Goal: Transaction & Acquisition: Book appointment/travel/reservation

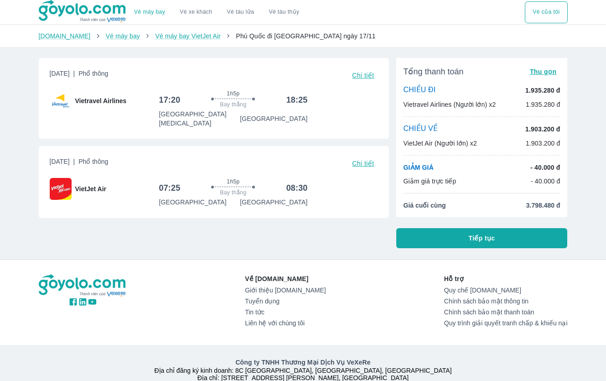
click at [496, 238] on button "Tiếp tục" at bounding box center [482, 238] width 172 height 20
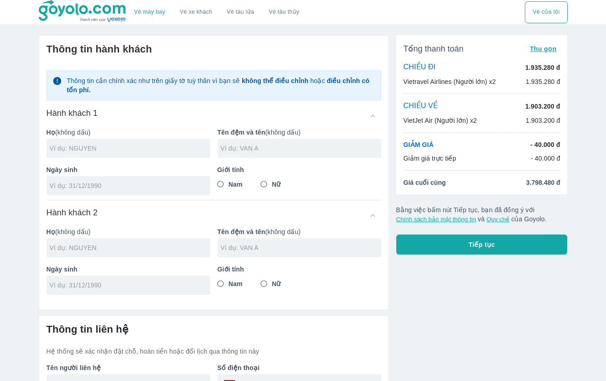
click at [138, 146] on input "text" at bounding box center [130, 148] width 161 height 9
type input "[PERSON_NAME]"
click at [65, 187] on input "tel" at bounding box center [125, 185] width 151 height 9
type input "[DATE]"
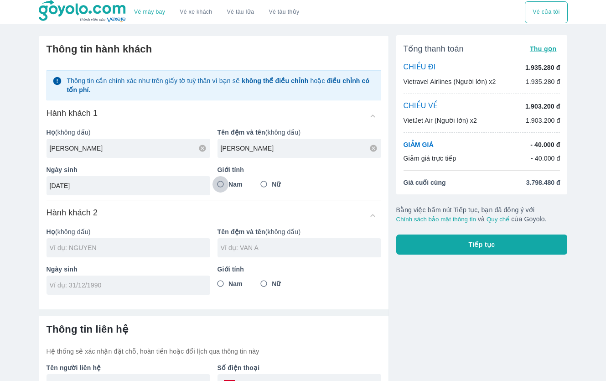
click at [221, 186] on input "Nam" at bounding box center [221, 184] width 16 height 16
radio input "true"
click at [93, 253] on div at bounding box center [129, 247] width 164 height 19
type input "[PERSON_NAME]"
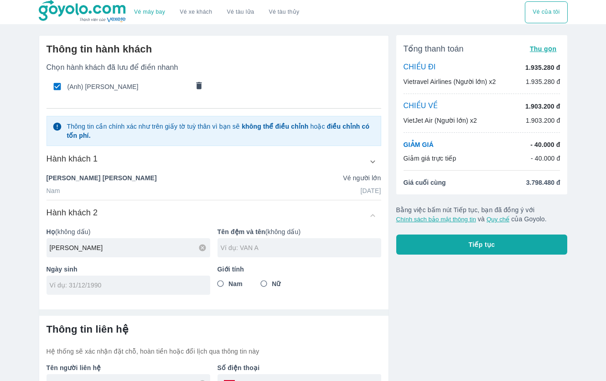
type input "[PERSON_NAME]"
click at [74, 284] on input "tel" at bounding box center [125, 285] width 151 height 9
type input "[DATE]"
click at [264, 286] on input "Nữ" at bounding box center [264, 284] width 16 height 16
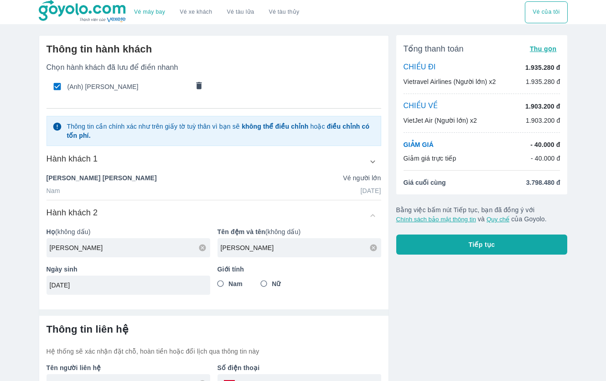
radio input "true"
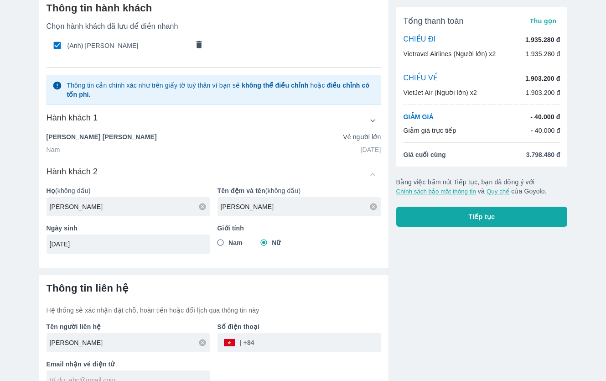
scroll to position [57, 0]
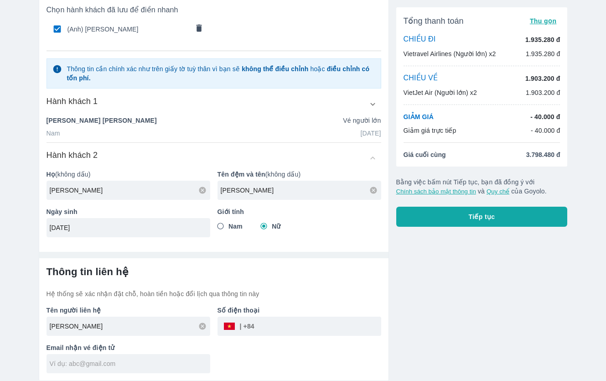
click at [272, 322] on input "tel" at bounding box center [318, 326] width 127 height 22
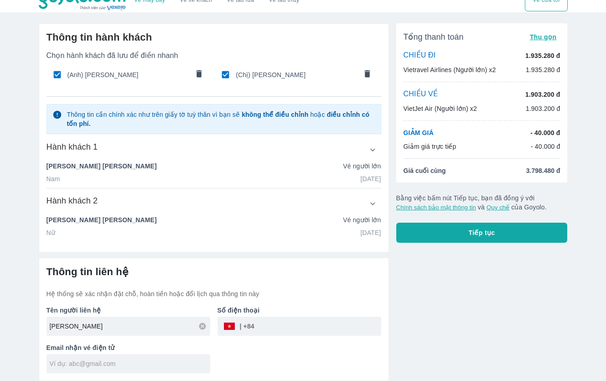
scroll to position [12, 0]
type input "916179132"
click at [148, 361] on input "text" at bounding box center [130, 363] width 161 height 9
type input "[EMAIL_ADDRESS][DOMAIN_NAME]"
click at [473, 232] on span "Tiếp tục" at bounding box center [482, 232] width 26 height 9
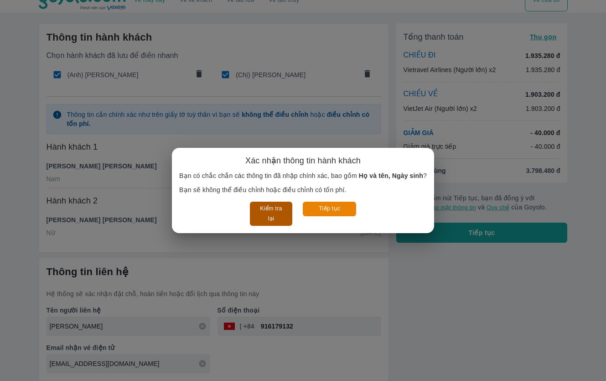
click at [262, 214] on button "Kiểm tra lại" at bounding box center [271, 214] width 42 height 24
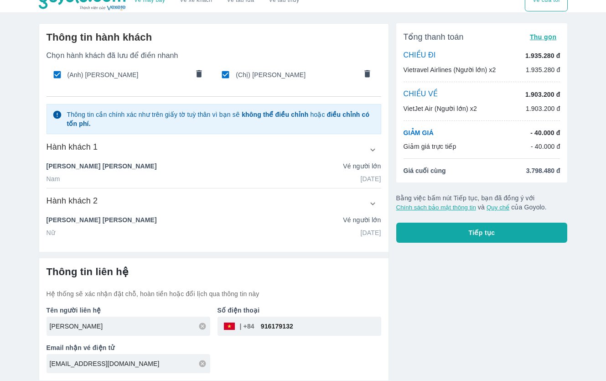
click at [476, 229] on span "Tiếp tục" at bounding box center [482, 232] width 26 height 9
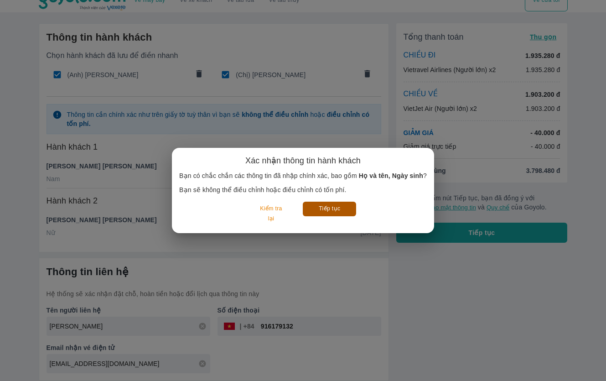
click at [333, 203] on button "Tiếp tục" at bounding box center [329, 209] width 53 height 14
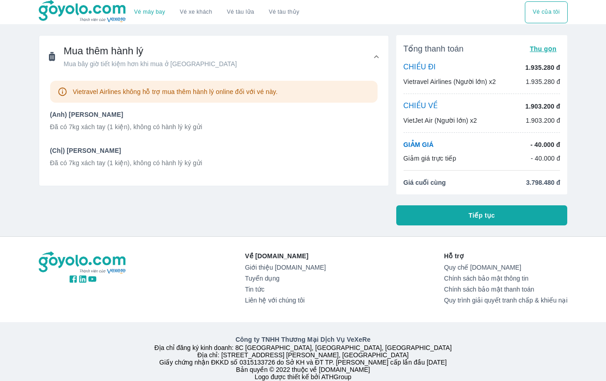
click at [123, 58] on div "Mua thêm hành lý Mua bây giờ tiết kiệm hơn khi mua ở [GEOGRAPHIC_DATA]" at bounding box center [150, 57] width 173 height 24
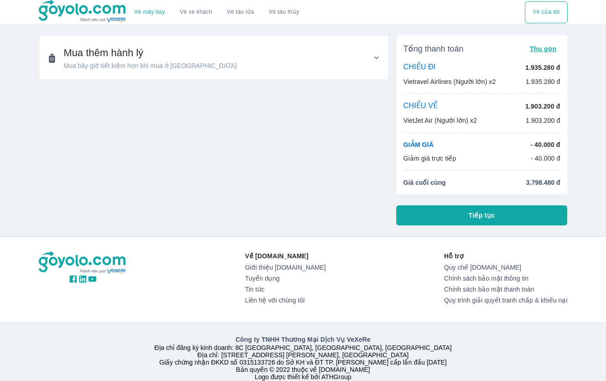
click at [123, 58] on span "Mua thêm hành lý" at bounding box center [150, 53] width 173 height 13
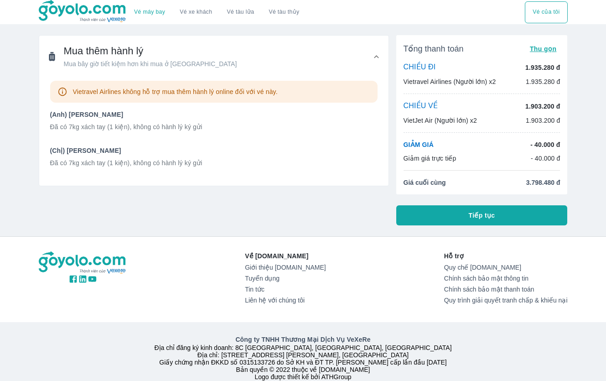
click at [123, 65] on span "Mua bây giờ tiết kiệm hơn khi mua ở [GEOGRAPHIC_DATA]" at bounding box center [150, 63] width 173 height 9
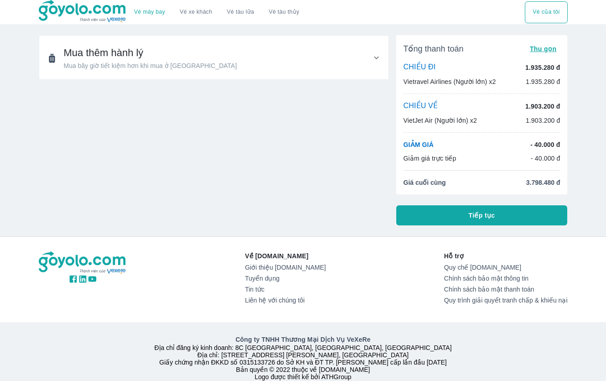
click at [123, 65] on span "Mua bây giờ tiết kiệm hơn khi mua ở [GEOGRAPHIC_DATA]" at bounding box center [150, 65] width 173 height 9
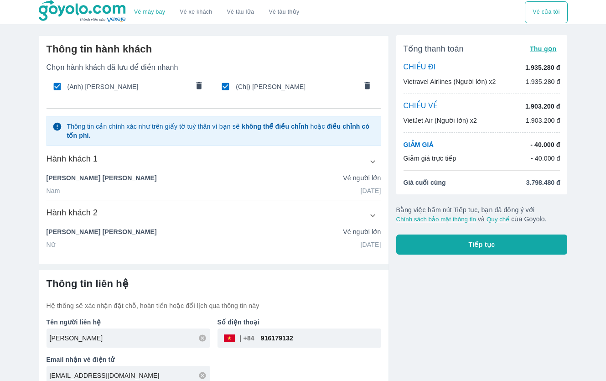
scroll to position [12, 0]
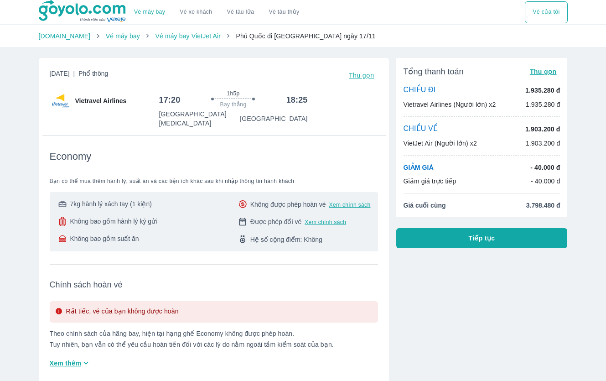
click at [111, 39] on link "Vé máy bay" at bounding box center [123, 35] width 34 height 7
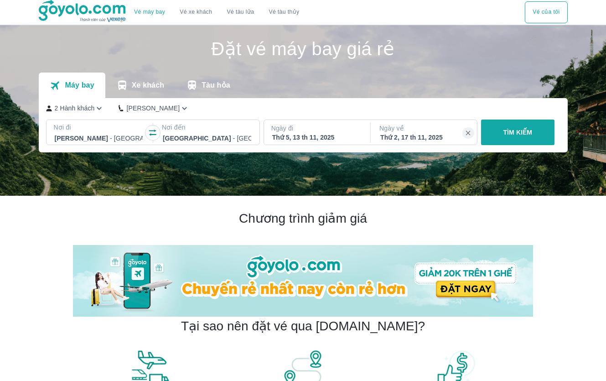
click at [519, 128] on p "TÌM KIẾM" at bounding box center [517, 132] width 29 height 9
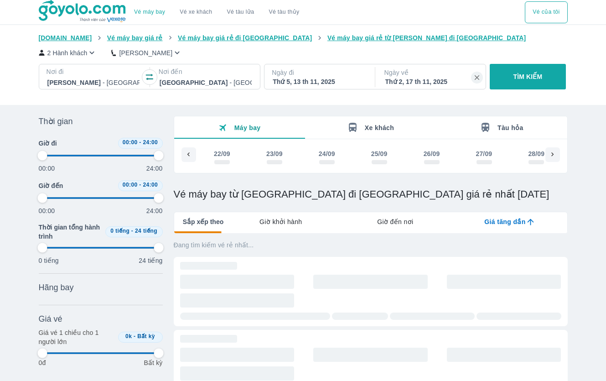
scroll to position [0, 2632]
type input "97.9166666666667"
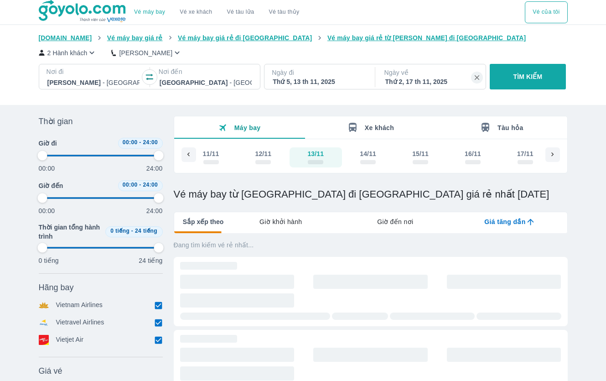
type input "97.9166666666667"
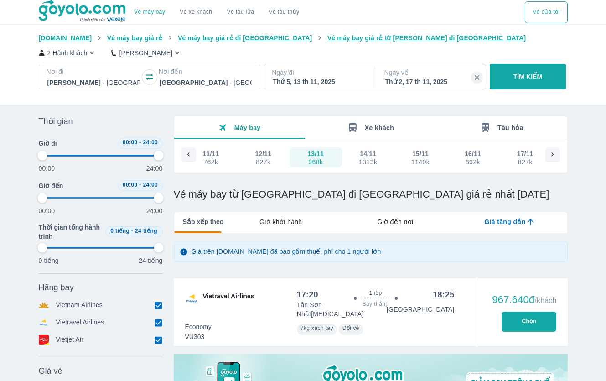
type input "97.9166666666667"
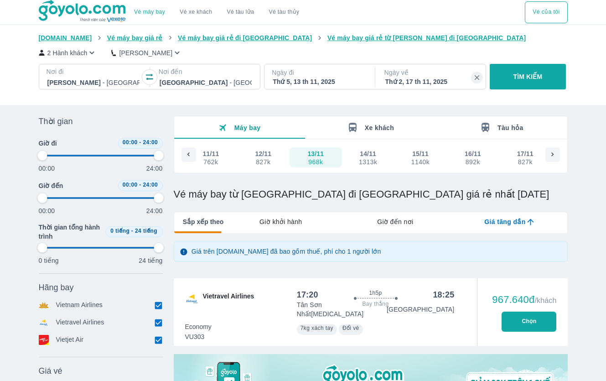
type input "97.9166666666667"
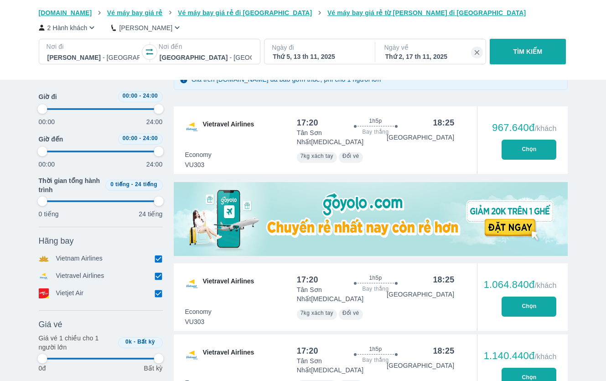
type input "97.9166666666667"
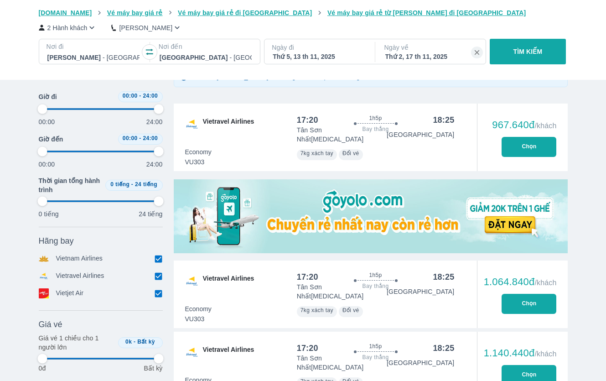
scroll to position [175, 0]
type input "97.9166666666667"
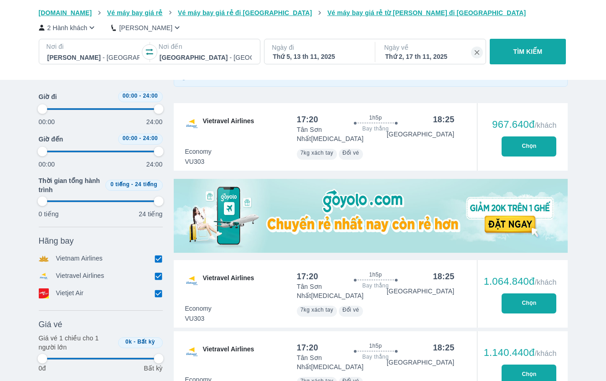
type input "97.9166666666667"
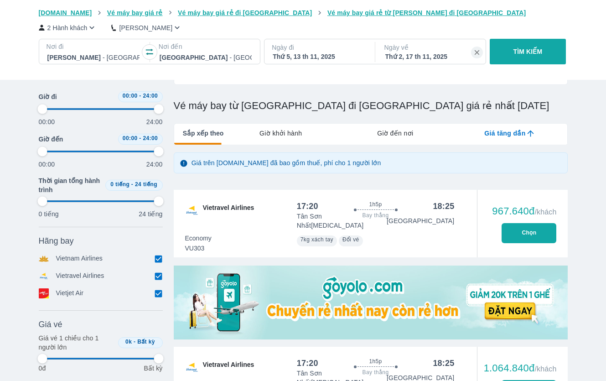
scroll to position [33, 0]
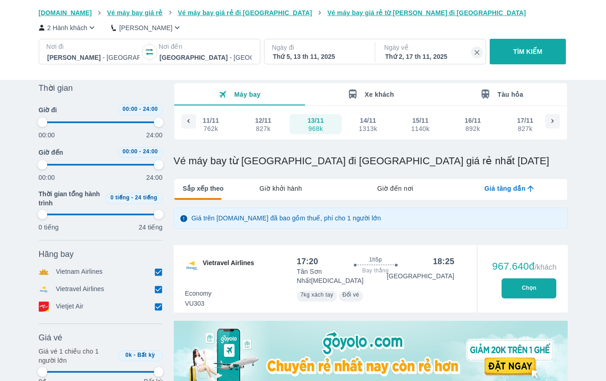
type input "97.9166666666667"
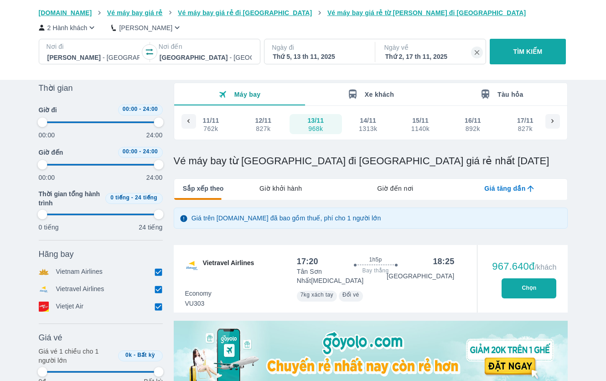
type input "97.9166666666667"
click at [297, 192] on span "Giờ khởi hành" at bounding box center [281, 188] width 42 height 9
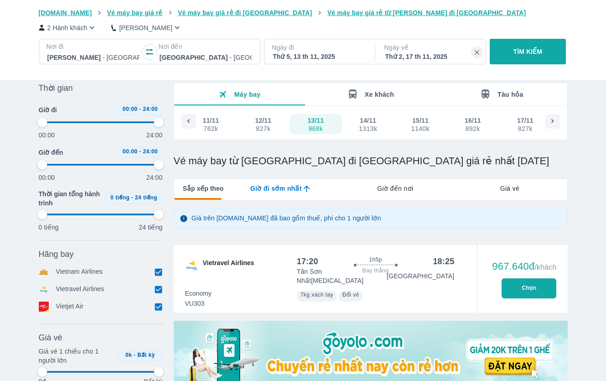
type input "97.9166666666667"
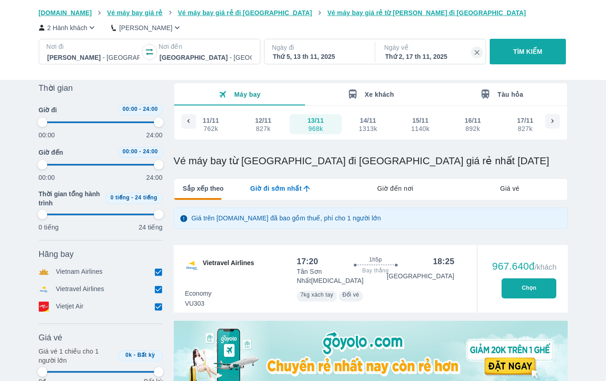
type input "97.9166666666667"
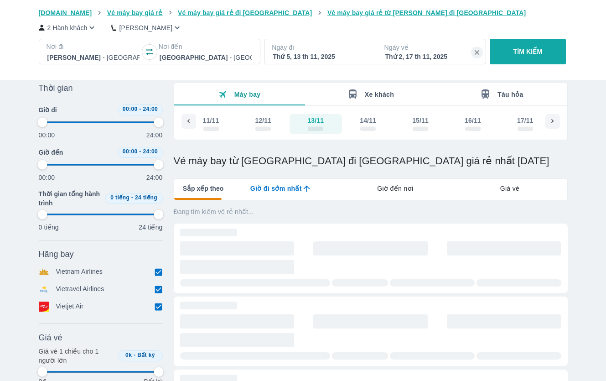
type input "97.9166666666667"
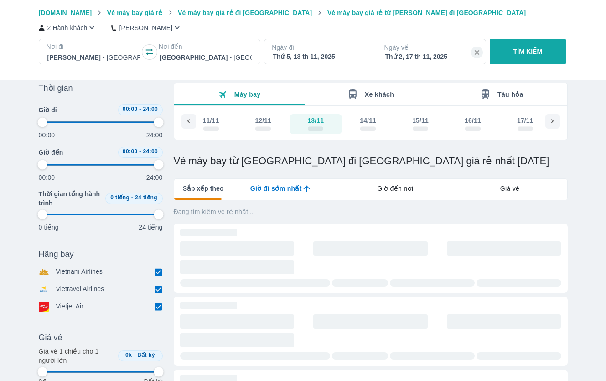
type input "97.9166666666667"
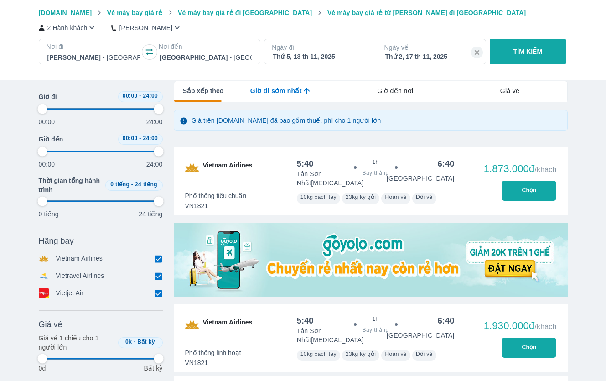
scroll to position [137, 0]
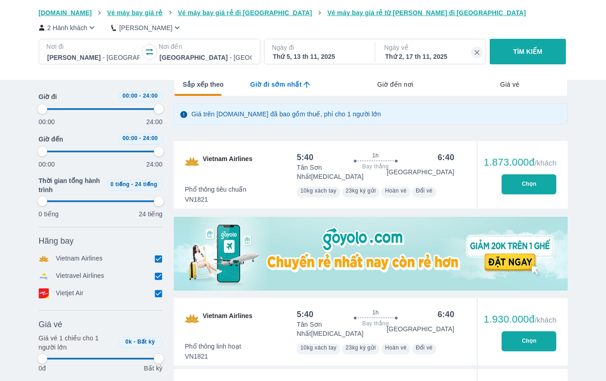
type input "97.9166666666667"
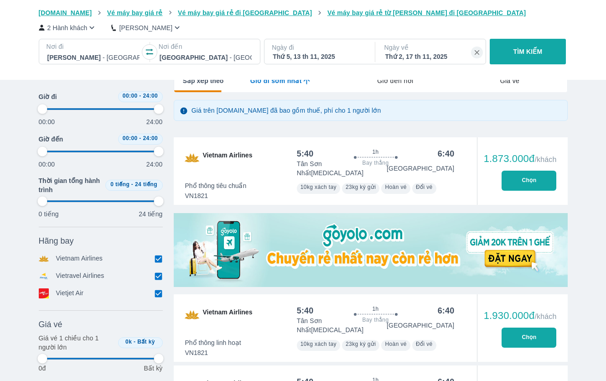
type input "97.9166666666667"
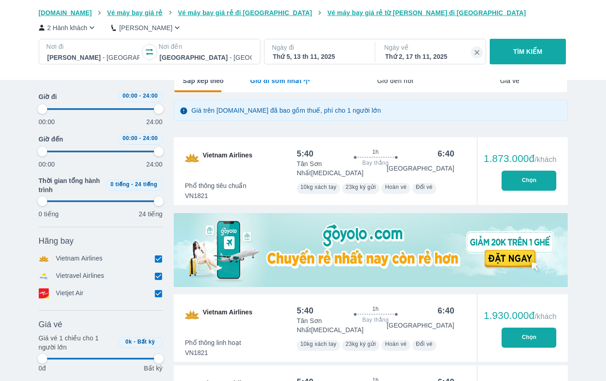
type input "97.9166666666667"
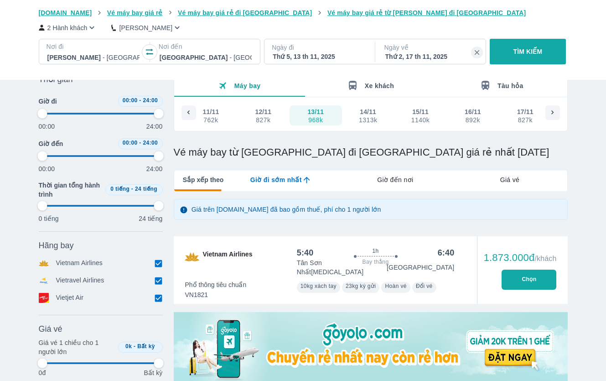
scroll to position [0, 0]
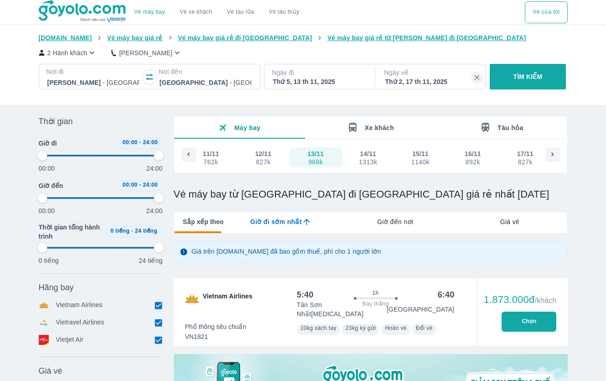
type input "97.9166666666667"
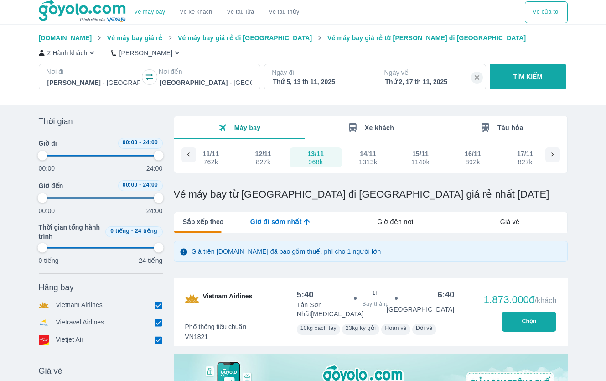
type input "97.9166666666667"
click at [516, 221] on span "Giá vé" at bounding box center [511, 221] width 20 height 9
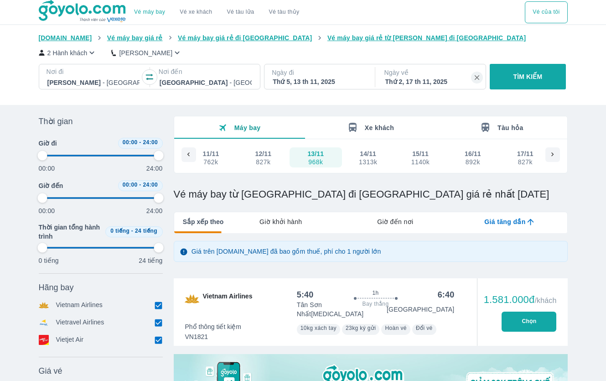
type input "97.9166666666667"
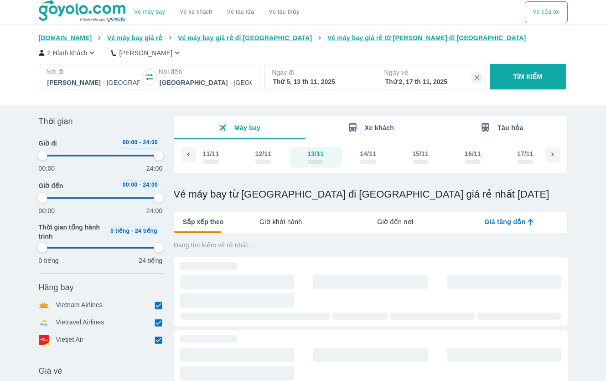
type input "97.9166666666667"
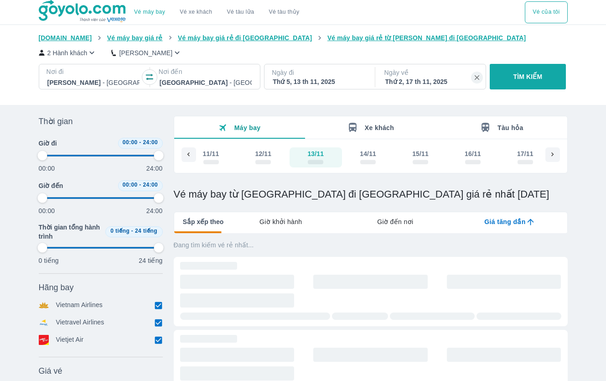
type input "97.9166666666667"
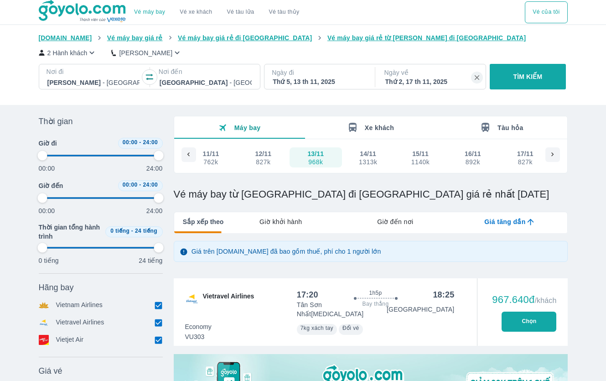
type input "97.9166666666667"
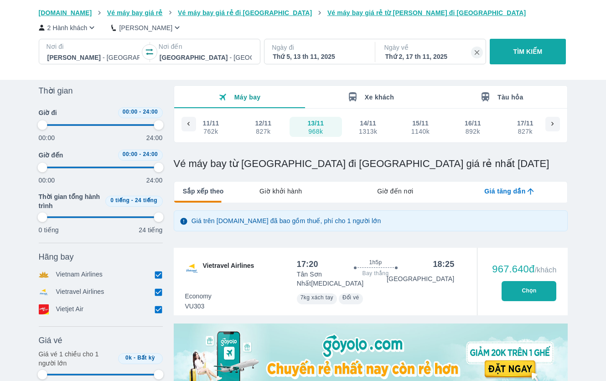
type input "97.9166666666667"
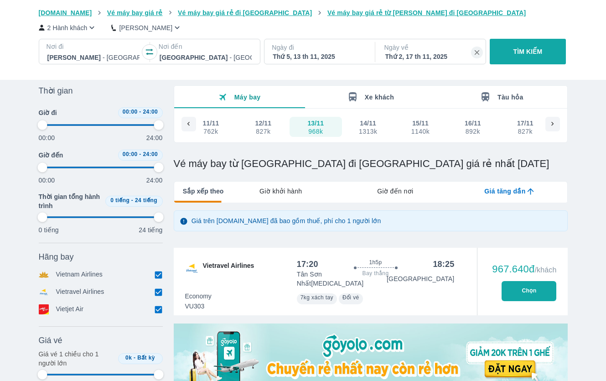
type input "97.9166666666667"
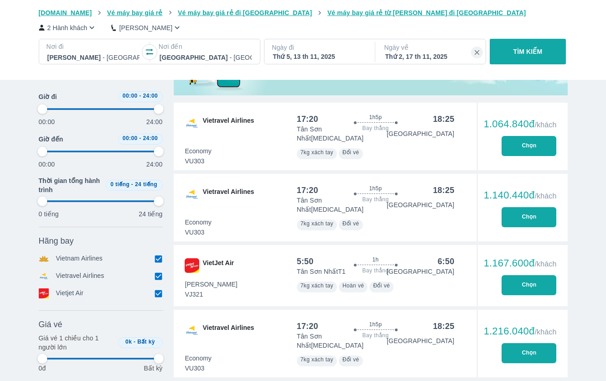
scroll to position [337, 0]
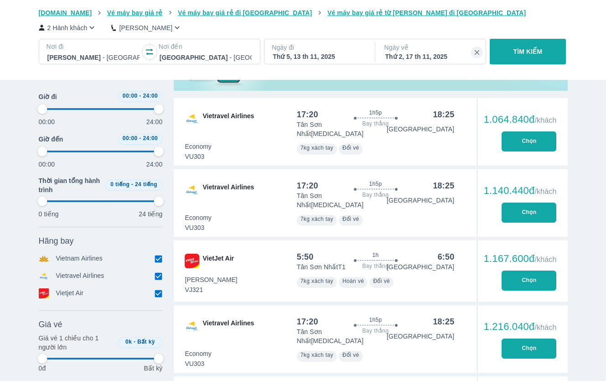
type input "97.9166666666667"
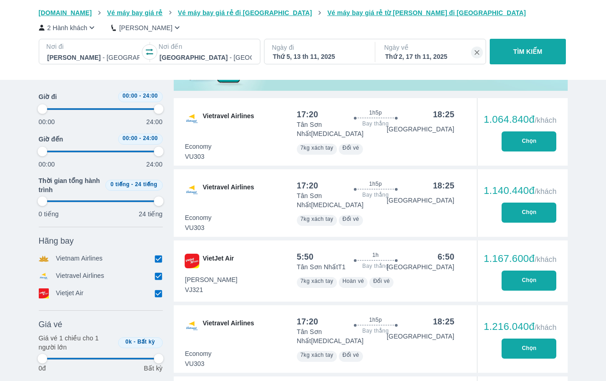
type input "97.9166666666667"
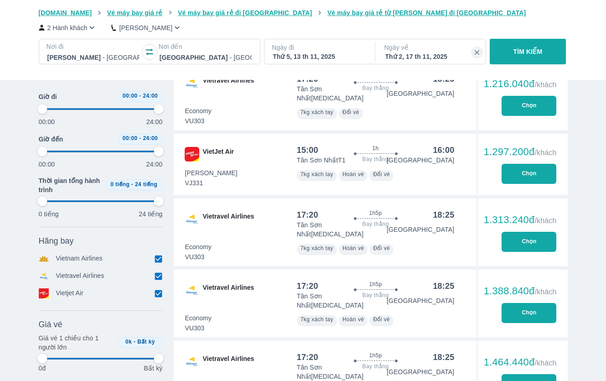
type input "97.9166666666667"
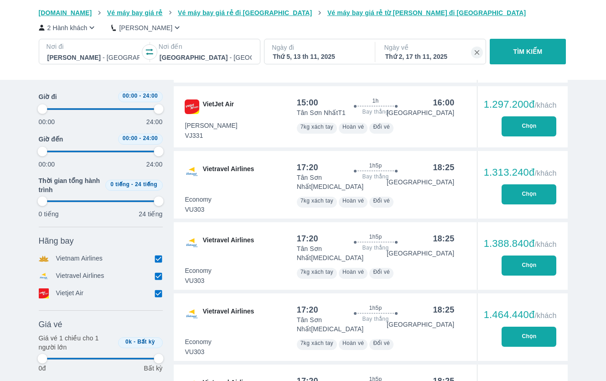
type input "97.9166666666667"
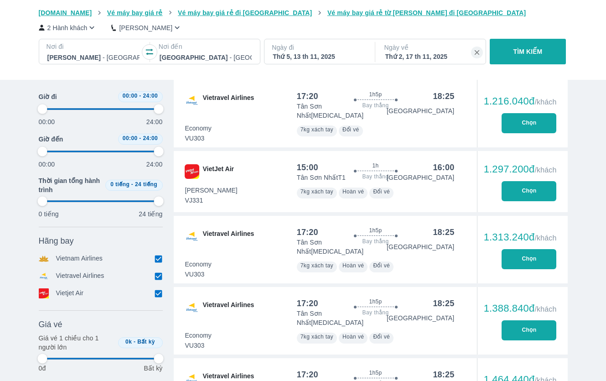
scroll to position [560, 0]
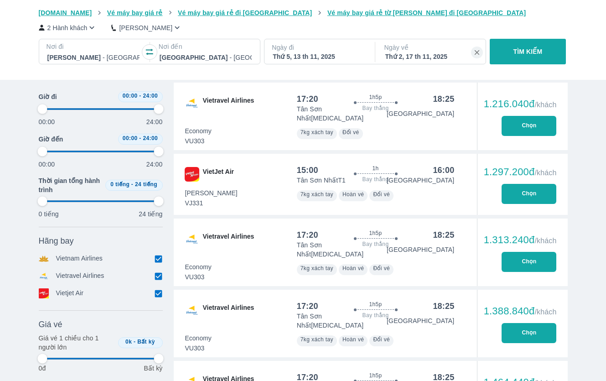
type input "97.9166666666667"
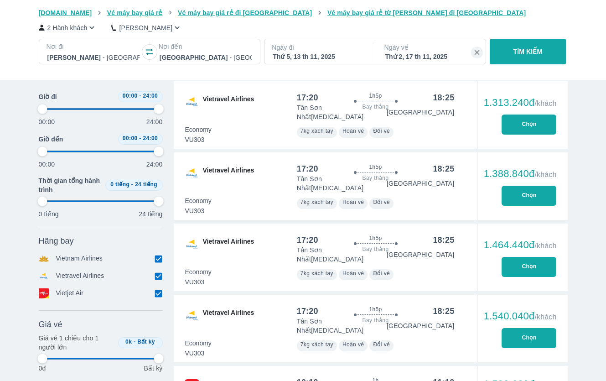
type input "97.9166666666667"
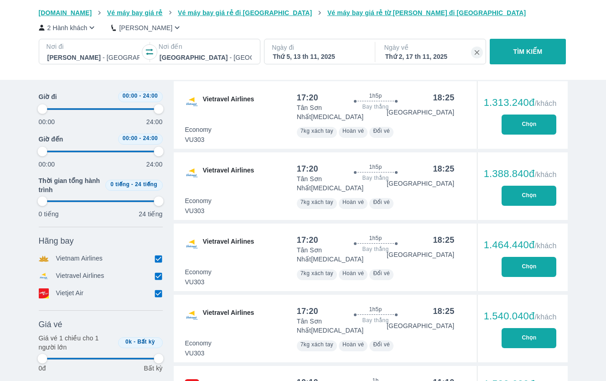
type input "97.9166666666667"
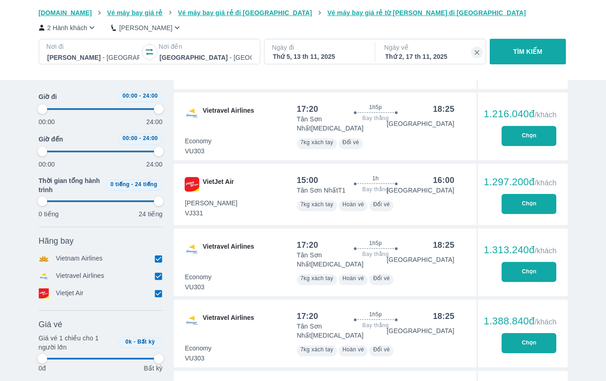
scroll to position [544, 0]
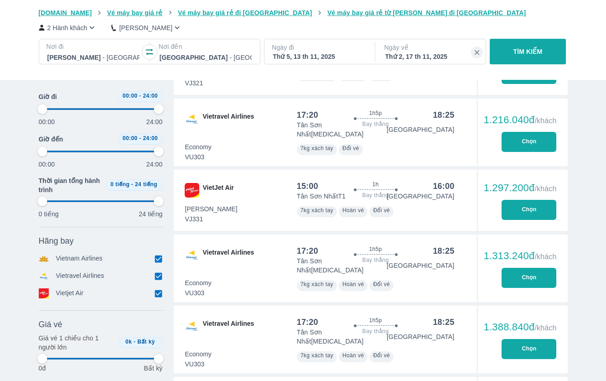
type input "97.9166666666667"
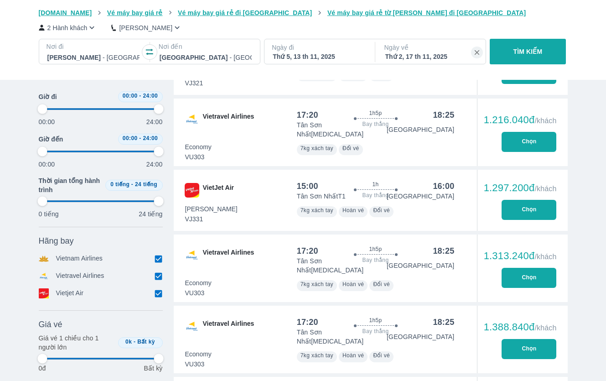
type input "97.9166666666667"
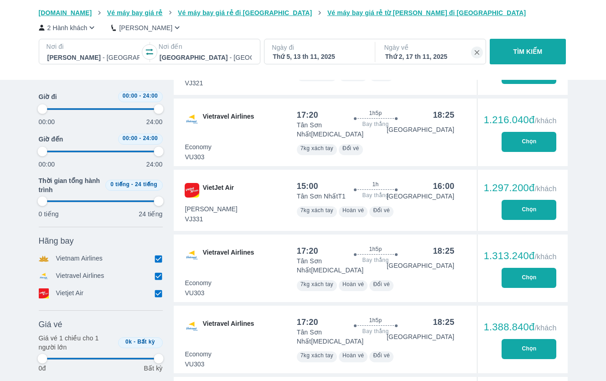
type input "97.9166666666667"
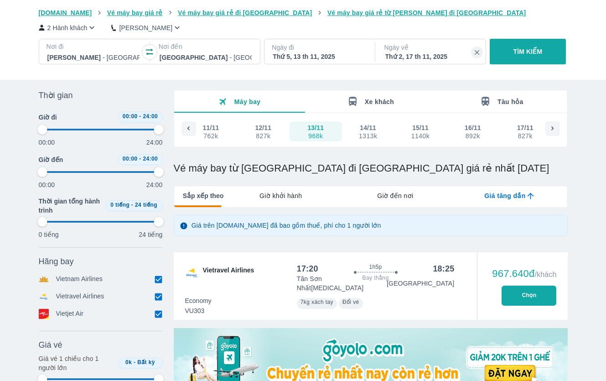
scroll to position [0, 0]
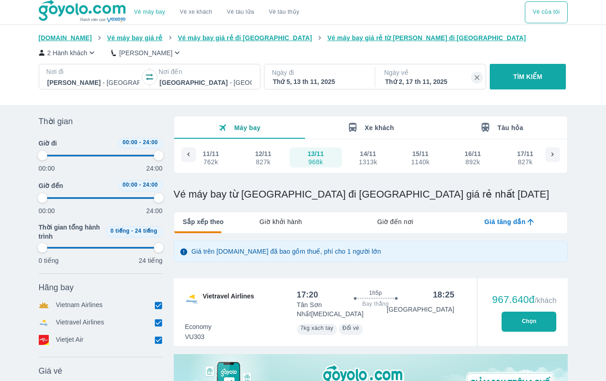
click at [321, 325] on span "7kg xách tay" at bounding box center [317, 328] width 33 height 6
type input "97.9166666666667"
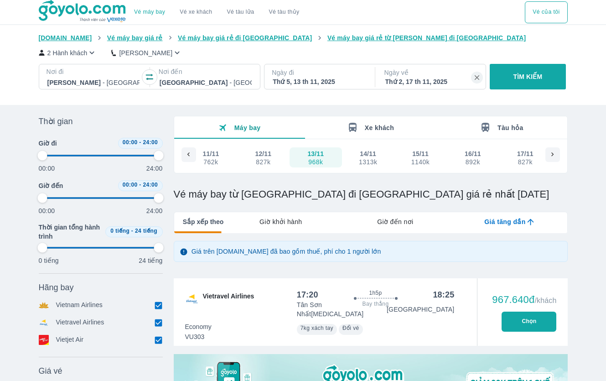
type input "97.9166666666667"
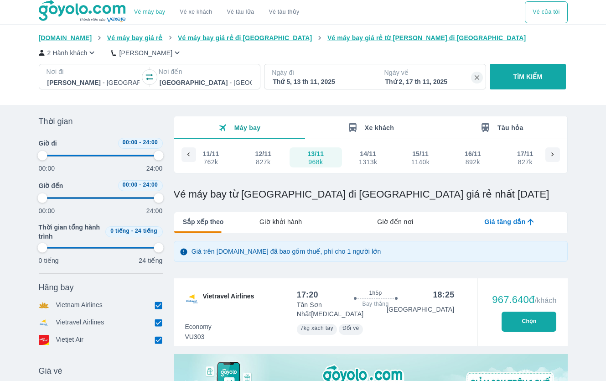
click at [299, 221] on span "Giờ khởi hành" at bounding box center [281, 221] width 42 height 9
type input "97.9166666666667"
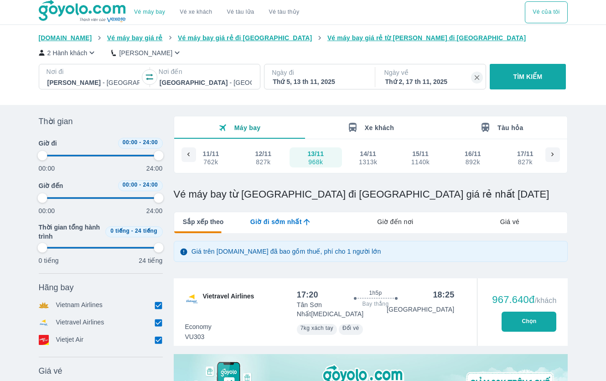
type input "97.9166666666667"
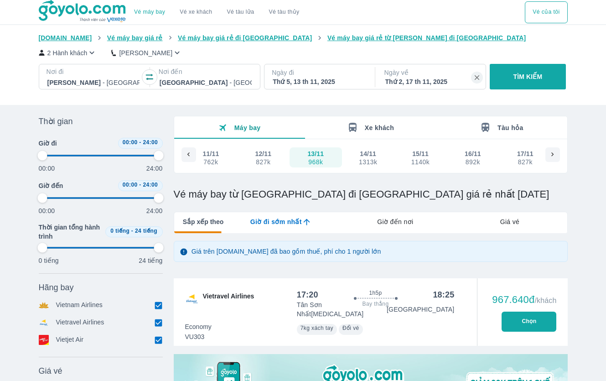
type input "97.9166666666667"
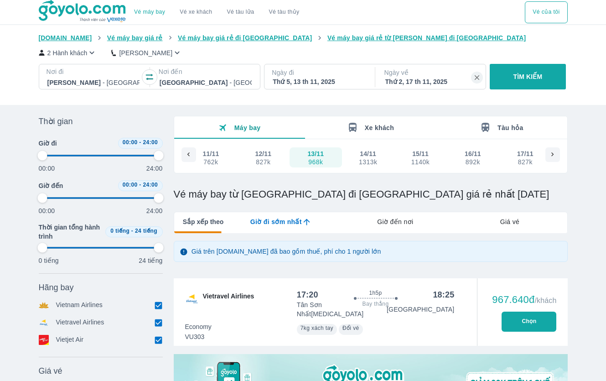
type input "97.9166666666667"
click at [524, 223] on div "Giá vé" at bounding box center [510, 221] width 115 height 19
type input "97.9166666666667"
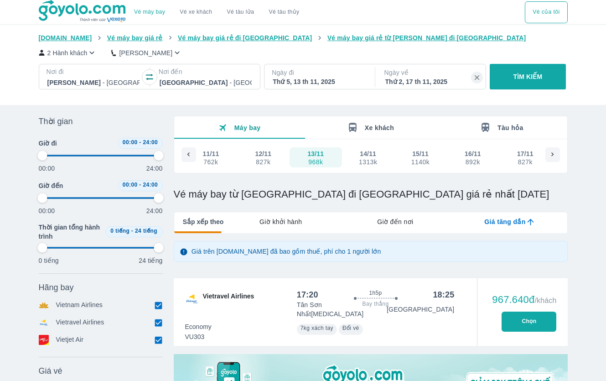
type input "97.9166666666667"
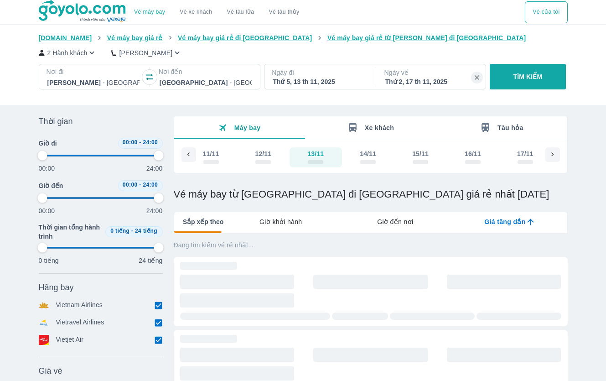
type input "97.9166666666667"
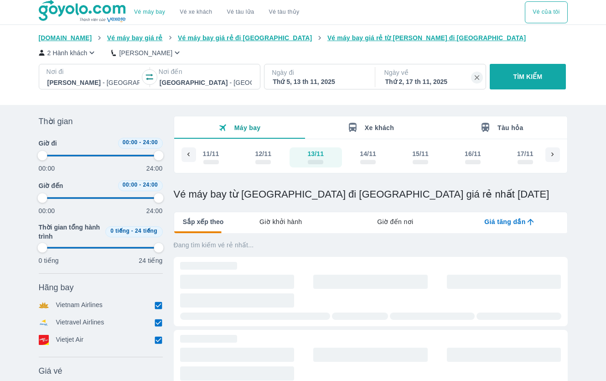
type input "97.9166666666667"
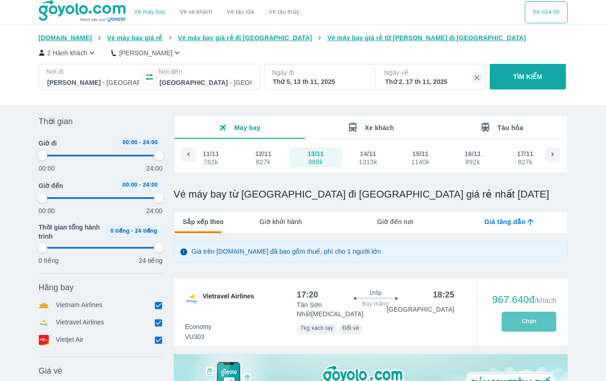
click at [530, 318] on button "Chọn" at bounding box center [529, 322] width 55 height 20
type input "97.9166666666667"
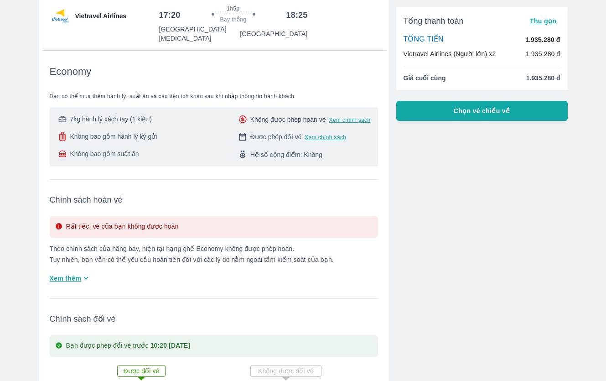
scroll to position [87, 0]
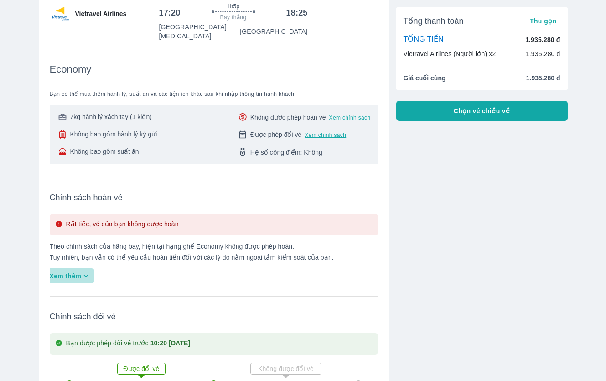
click at [80, 271] on span "Xem thêm" at bounding box center [66, 275] width 32 height 9
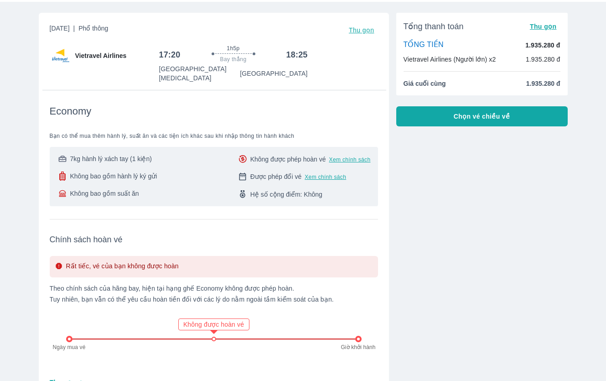
scroll to position [0, 0]
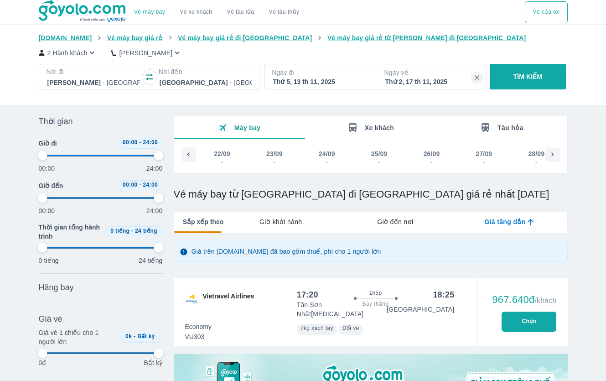
scroll to position [0, 2632]
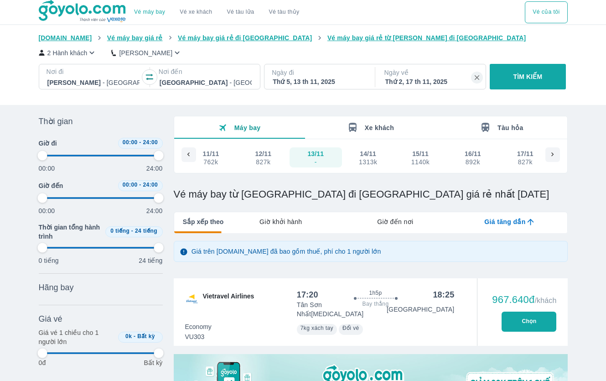
type input "97.9166666666667"
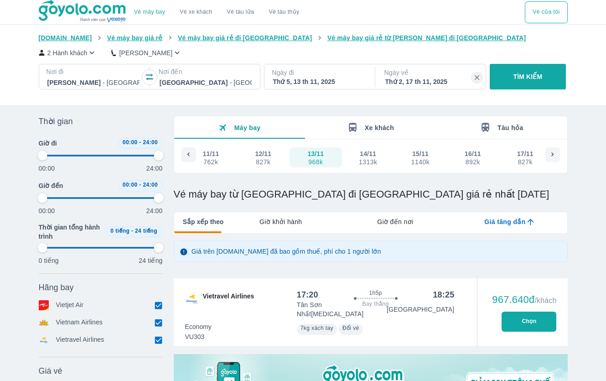
type input "97.9166666666667"
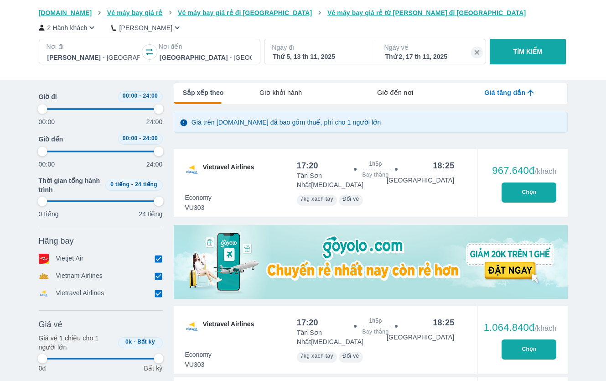
type input "97.9166666666667"
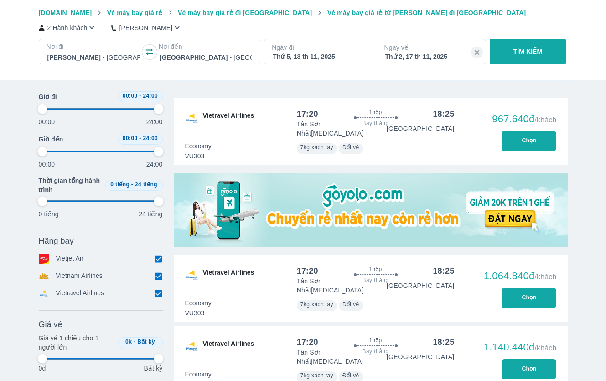
type input "97.9166666666667"
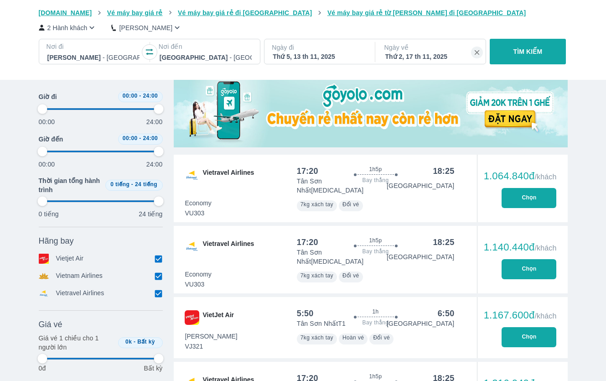
scroll to position [283, 0]
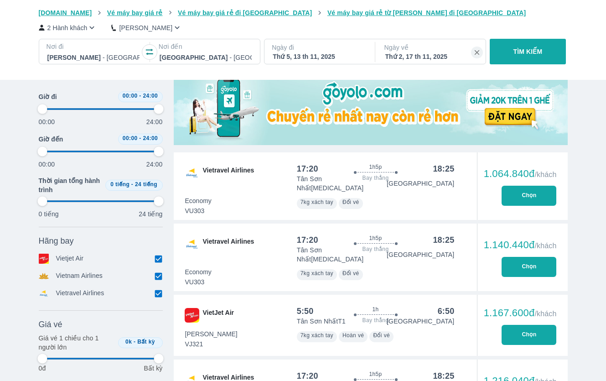
type input "97.9166666666667"
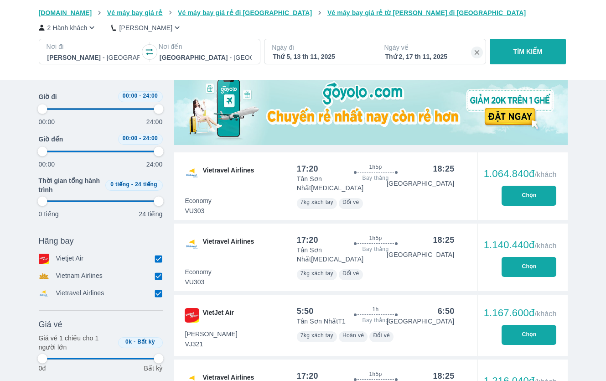
type input "97.9166666666667"
click at [519, 325] on button "Chọn" at bounding box center [529, 335] width 55 height 20
type input "97.9166666666667"
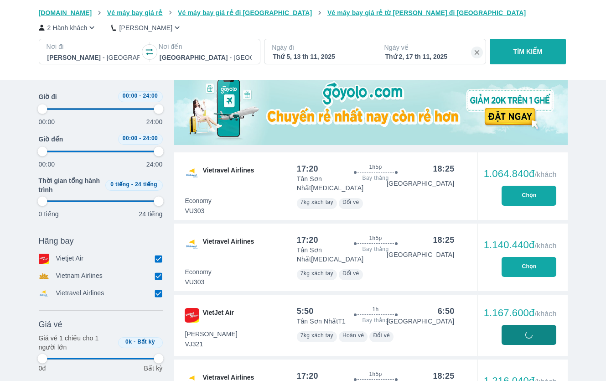
type input "97.9166666666667"
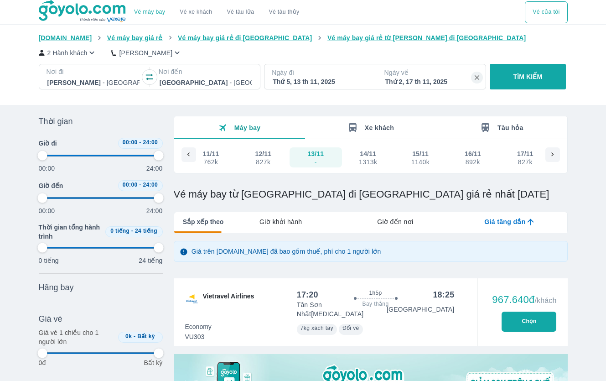
type input "97.9166666666667"
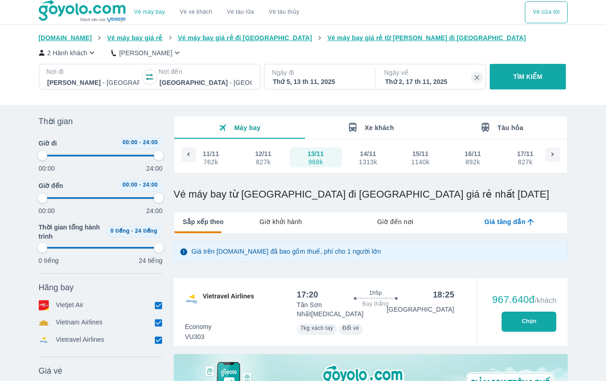
type input "97.9166666666667"
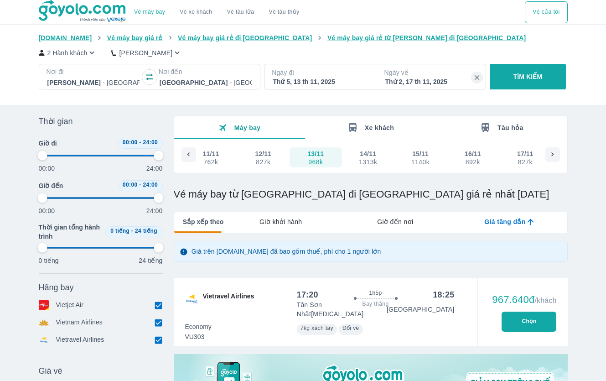
type input "97.9166666666667"
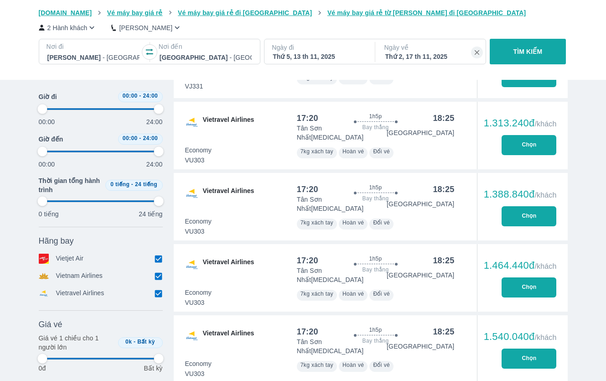
type input "97.9166666666667"
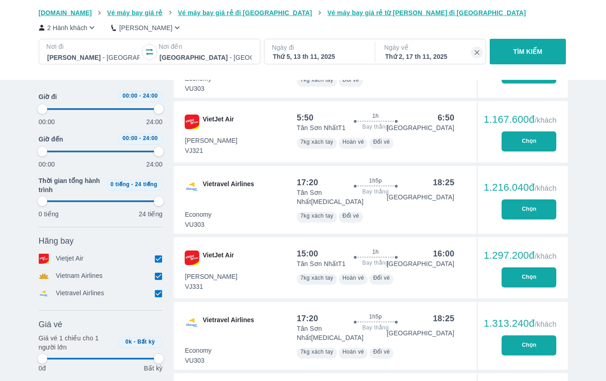
type input "97.9166666666667"
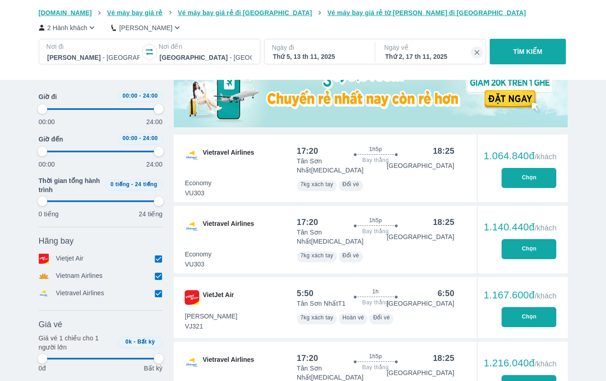
scroll to position [283, 0]
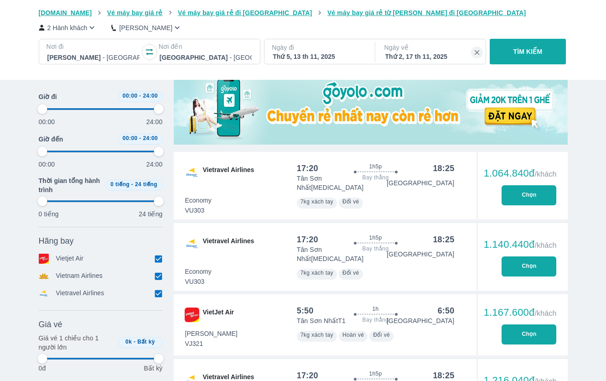
click at [160, 279] on input "checkbox" at bounding box center [159, 276] width 8 height 8
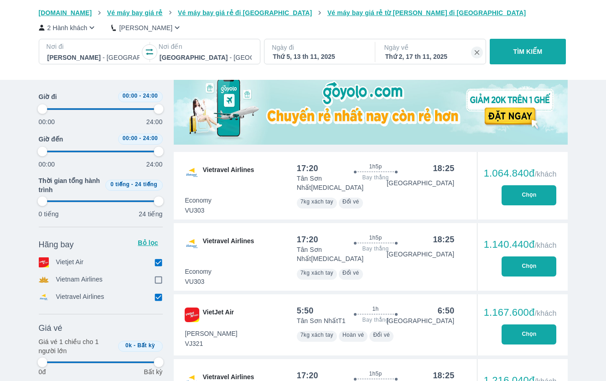
click at [157, 296] on input "checkbox" at bounding box center [159, 297] width 8 height 8
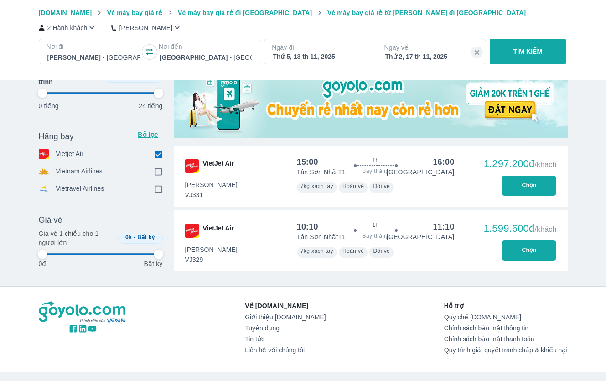
scroll to position [275, 0]
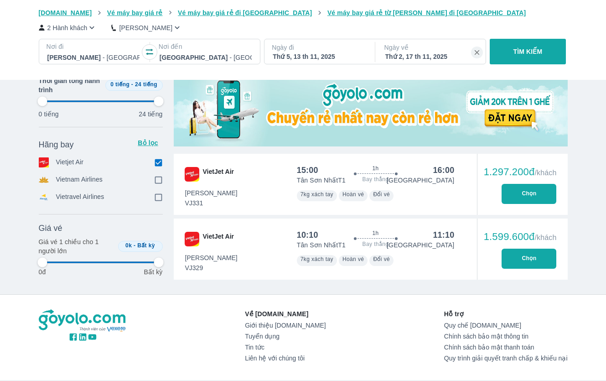
click at [310, 58] on div "Thứ 5, 13 th 11, 2025" at bounding box center [319, 56] width 92 height 9
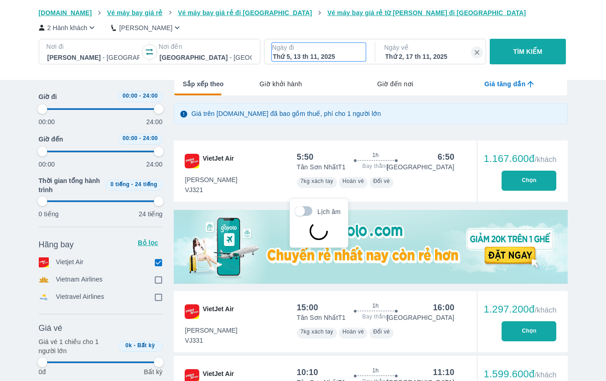
scroll to position [52, 0]
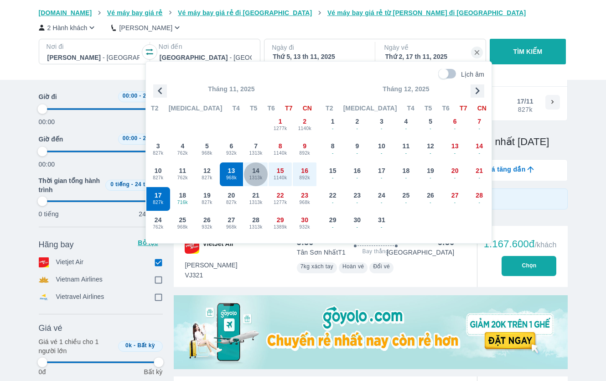
click at [260, 176] on span "1313k" at bounding box center [256, 177] width 24 height 7
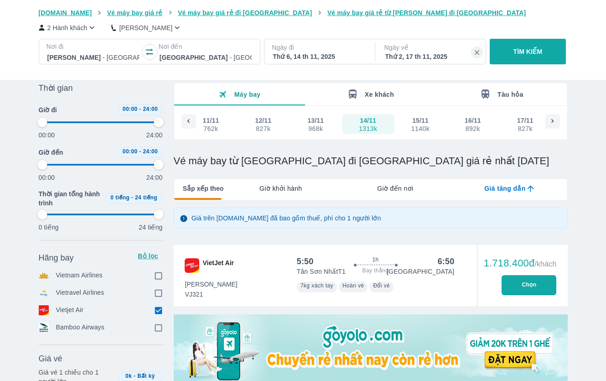
scroll to position [0, 0]
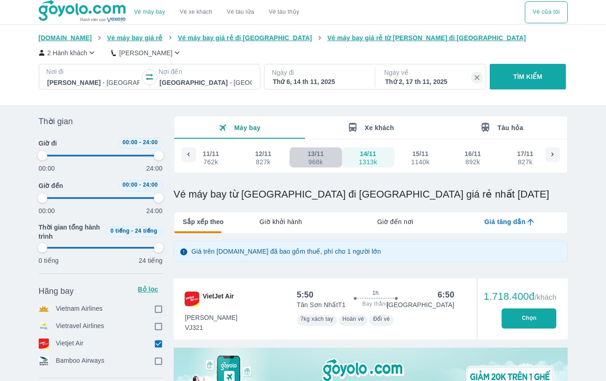
click at [320, 161] on div "968k" at bounding box center [316, 161] width 16 height 7
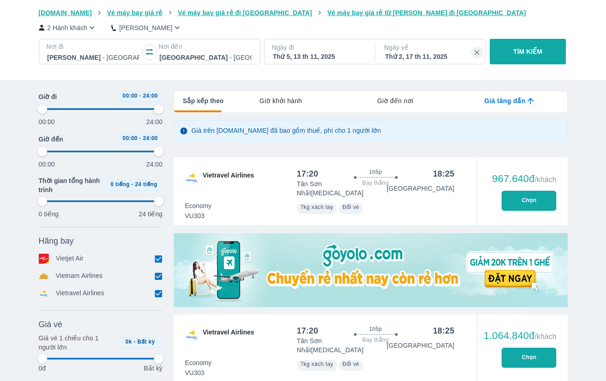
scroll to position [121, 0]
